Goal: Transaction & Acquisition: Download file/media

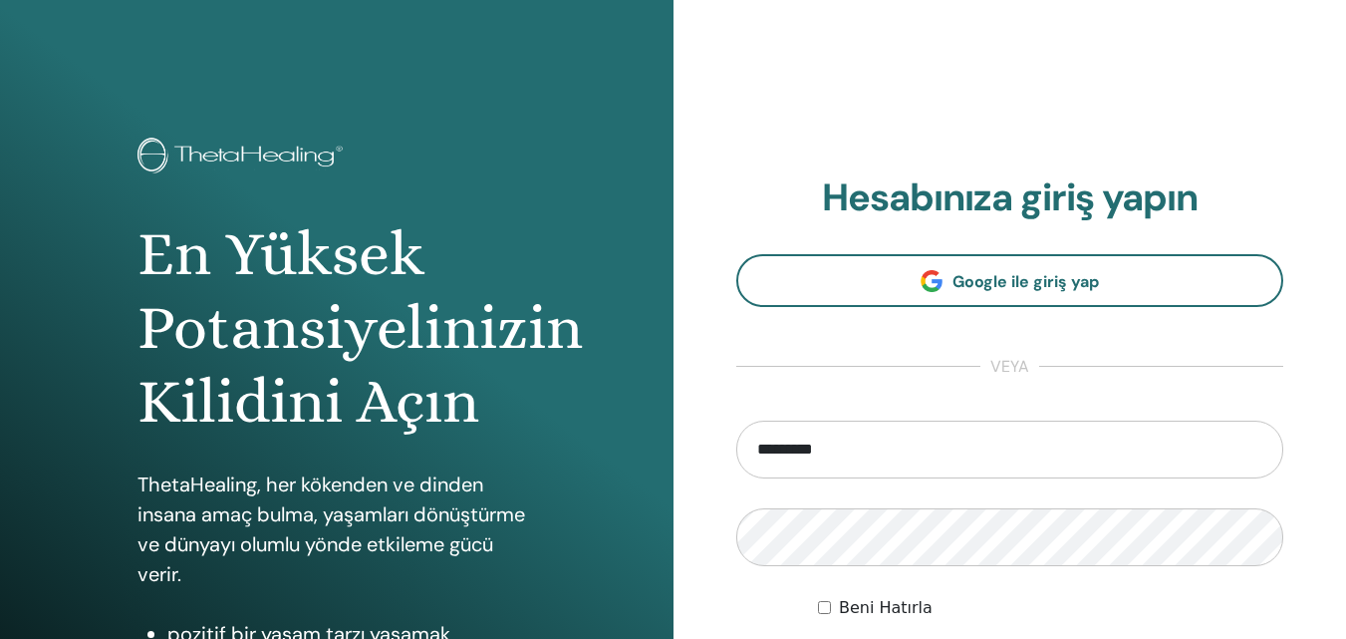
type input "**********"
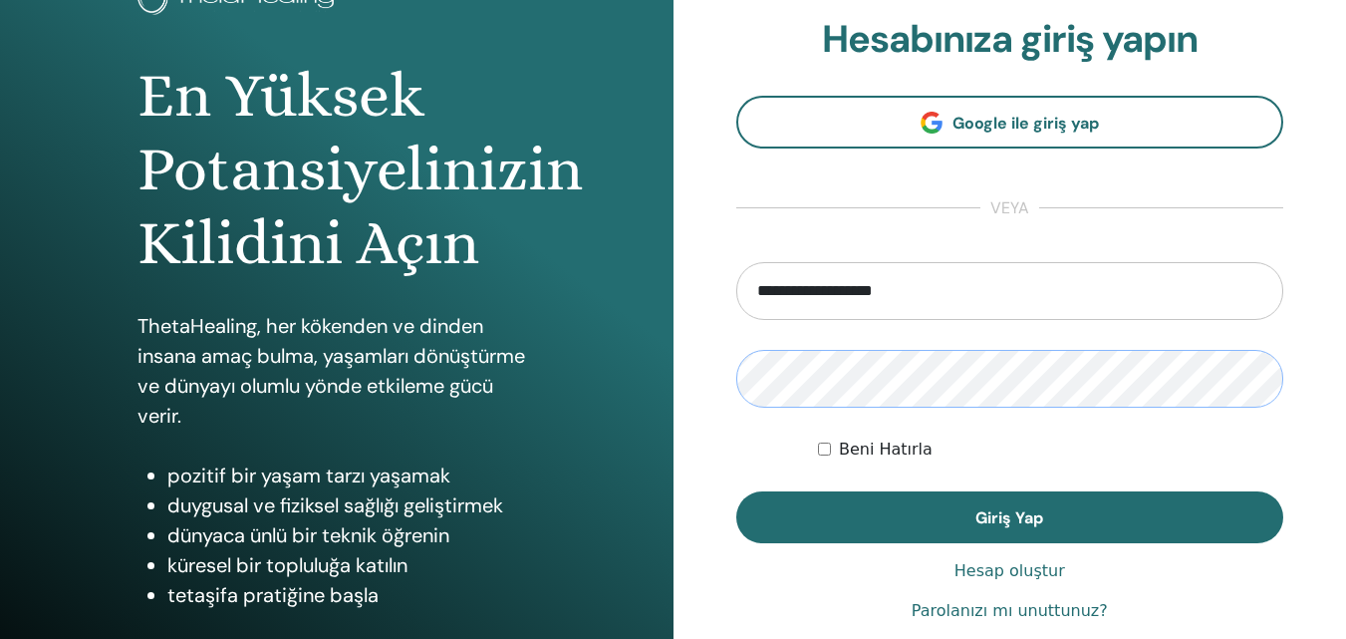
scroll to position [299, 0]
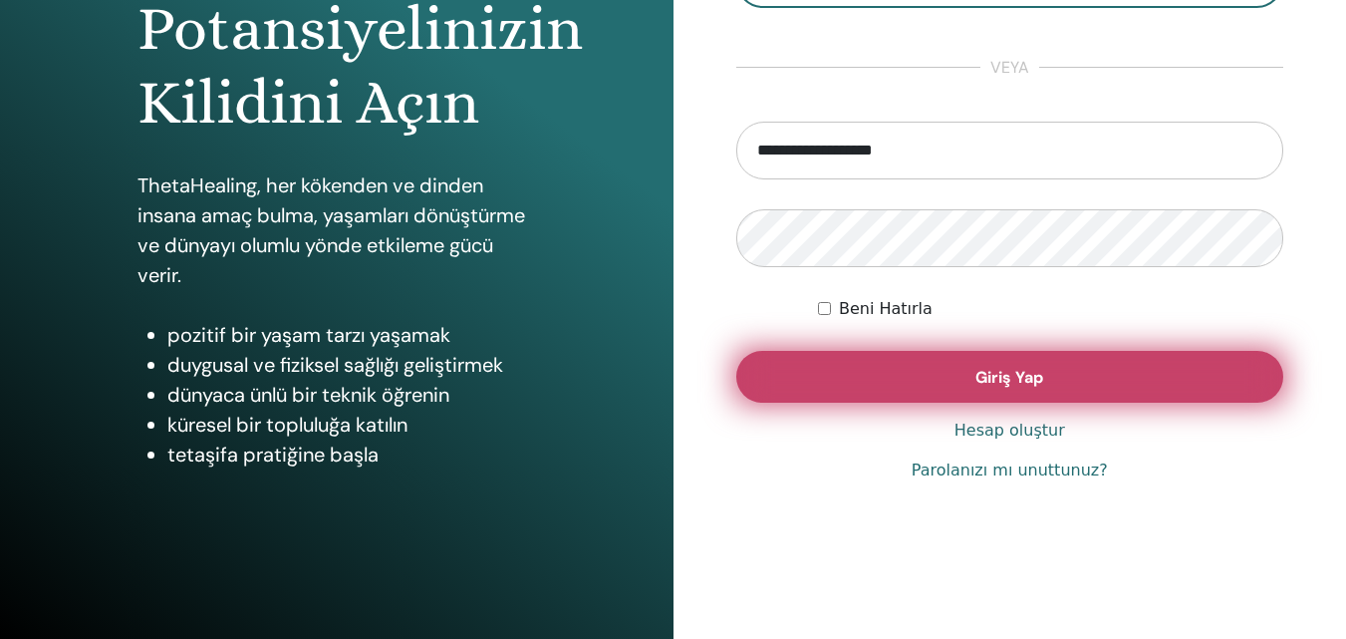
click at [978, 376] on span "Giriş Yap" at bounding box center [1010, 377] width 68 height 21
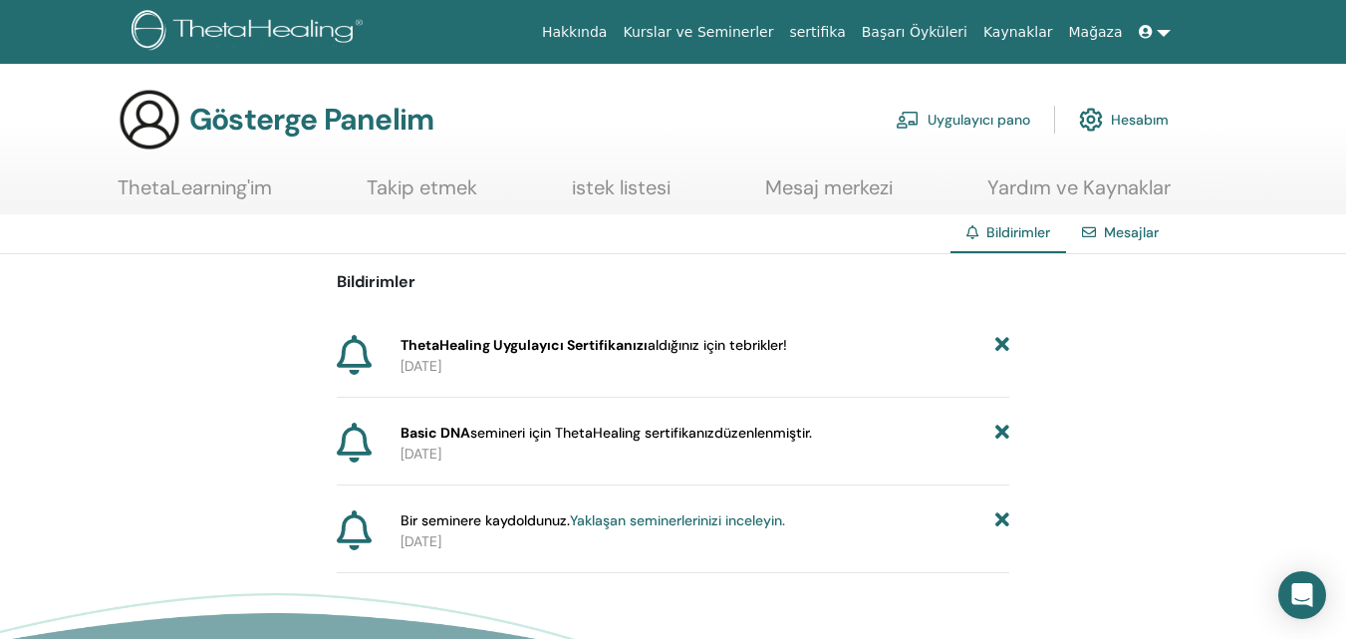
click at [1140, 114] on font "Hesabım" at bounding box center [1140, 121] width 58 height 18
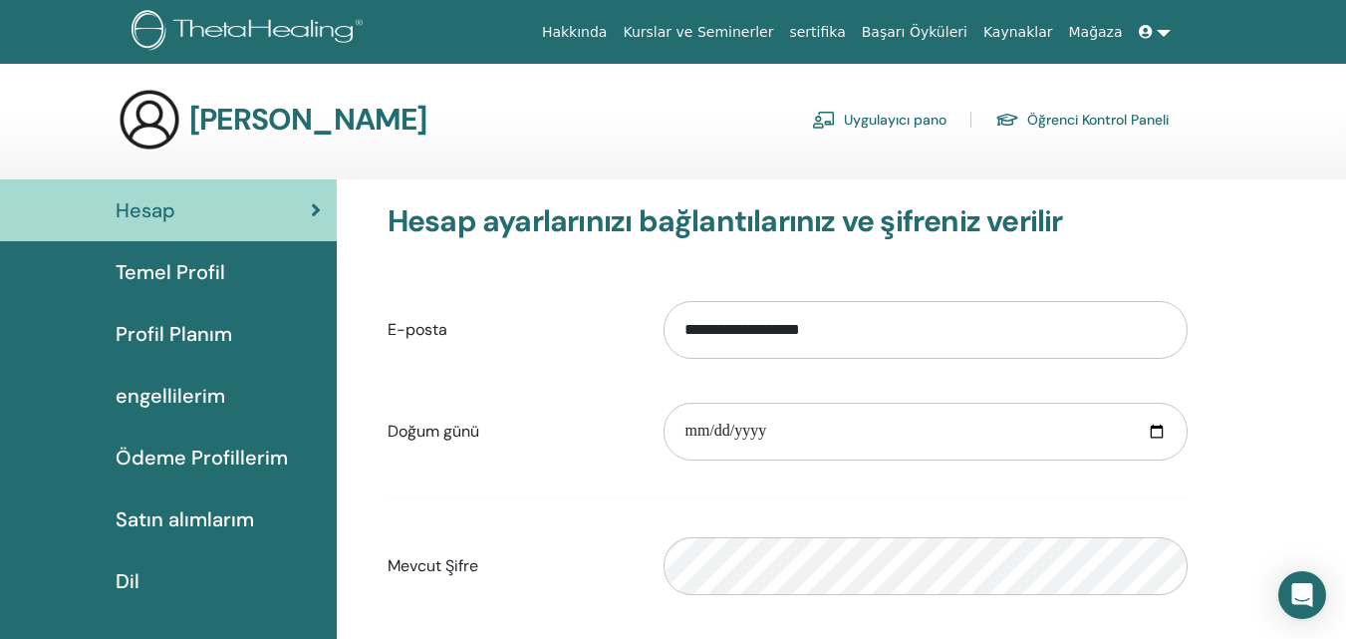
click at [208, 263] on font "Temel Profil" at bounding box center [171, 272] width 110 height 26
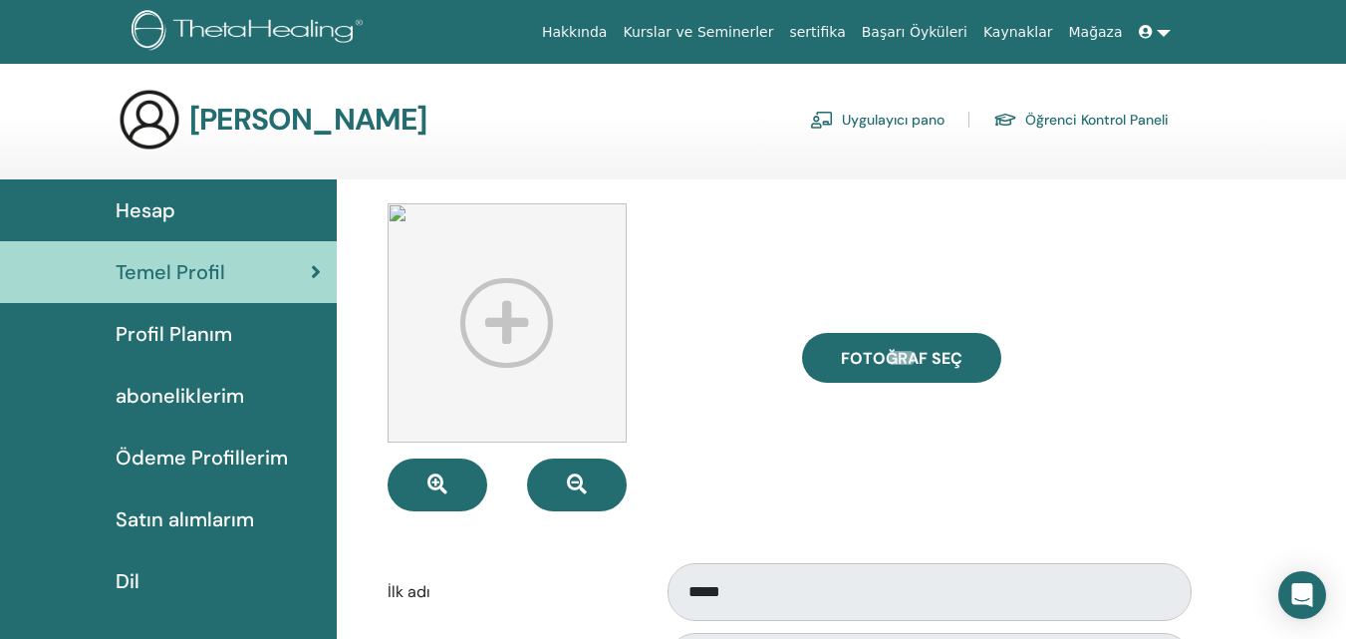
click at [1165, 32] on link at bounding box center [1155, 32] width 48 height 37
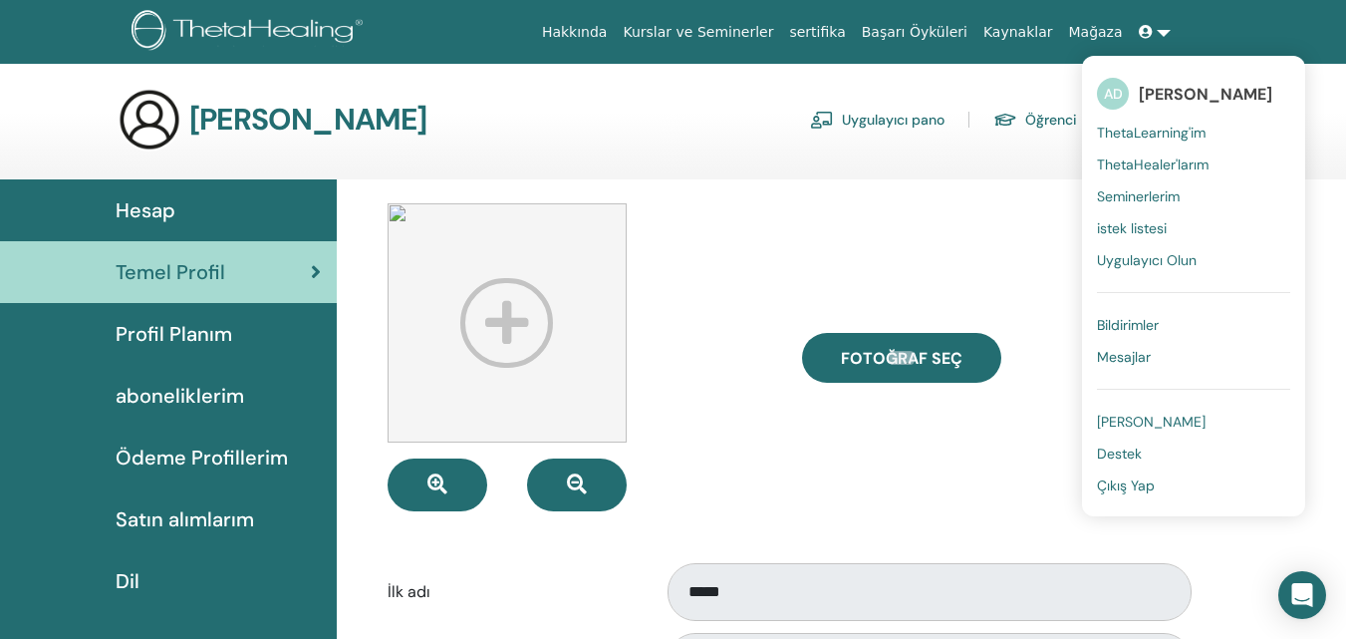
click at [1178, 137] on span "ThetaLearning'im" at bounding box center [1151, 133] width 109 height 18
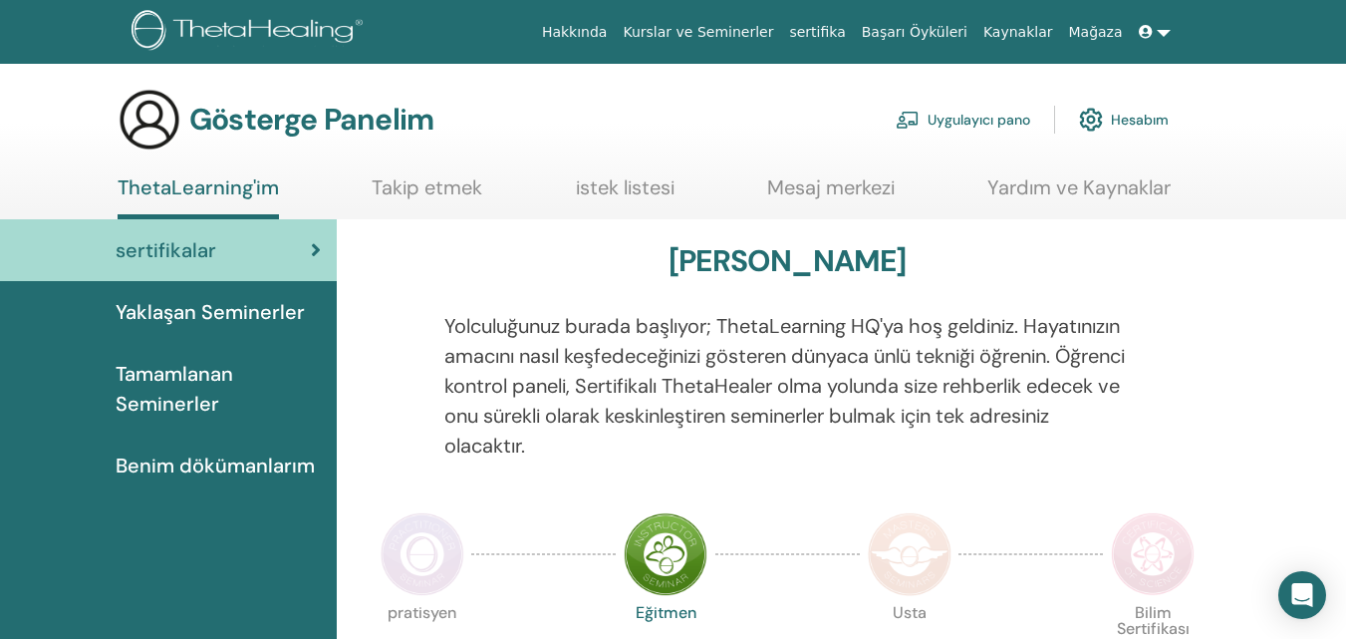
click at [206, 402] on font "Tamamlanan Seminerler" at bounding box center [175, 389] width 118 height 56
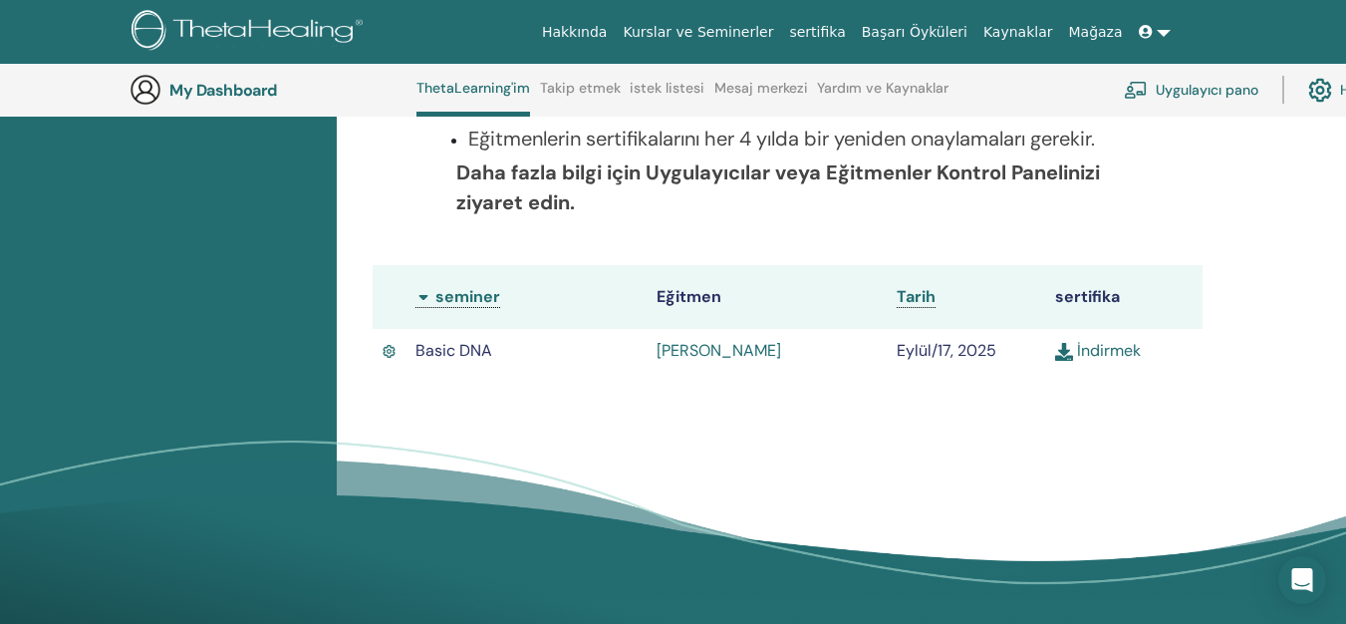
scroll to position [451, 0]
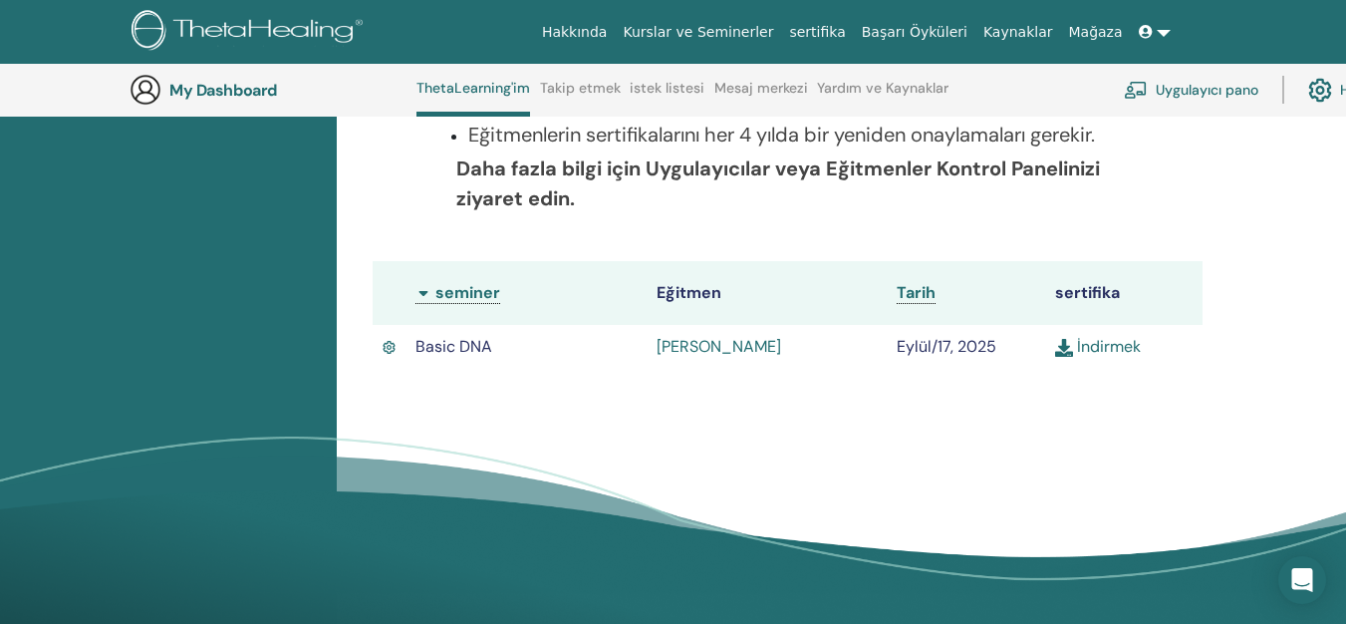
click at [1103, 349] on link "İndirmek" at bounding box center [1098, 346] width 86 height 21
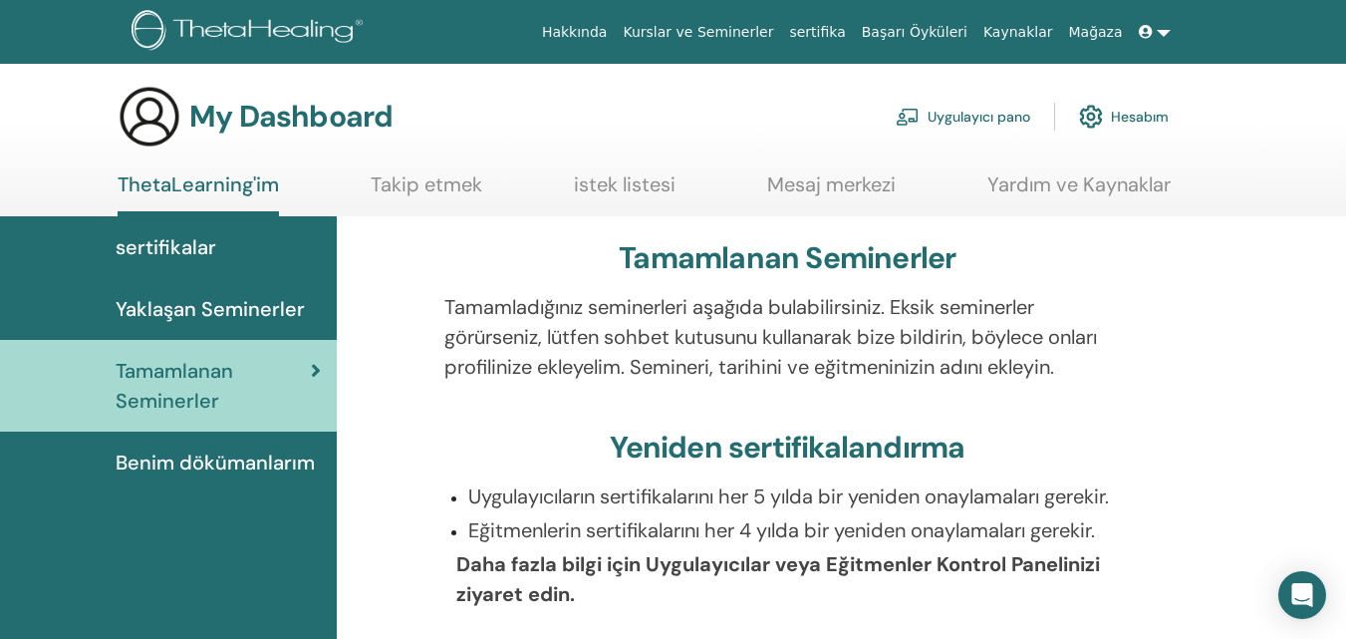
scroll to position [0, 0]
